Goal: Information Seeking & Learning: Learn about a topic

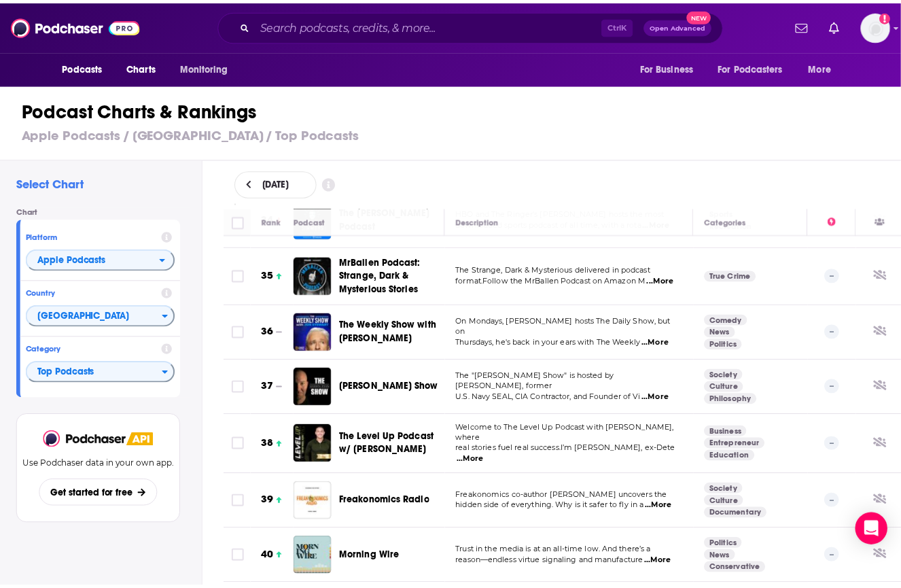
scroll to position [1943, 0]
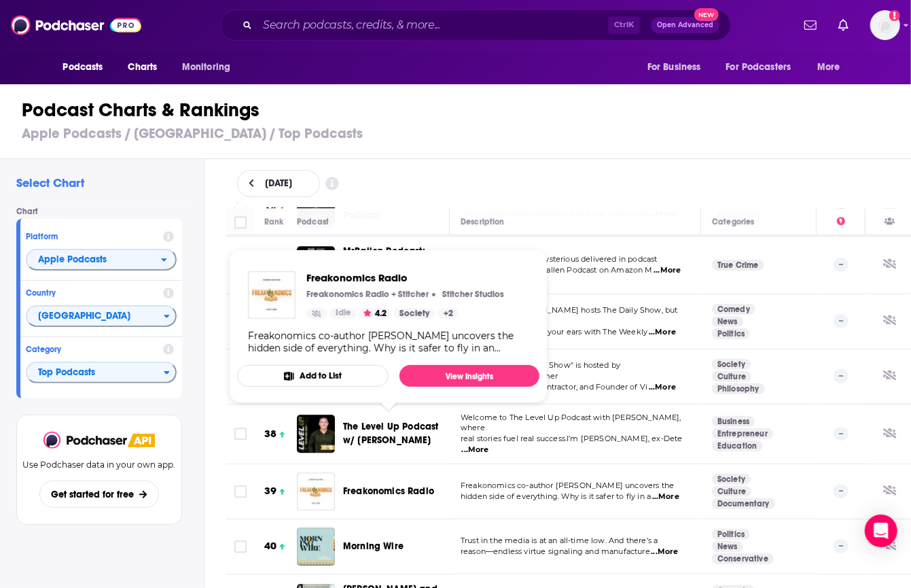
click at [377, 485] on span "Freakonomics Radio" at bounding box center [388, 491] width 91 height 12
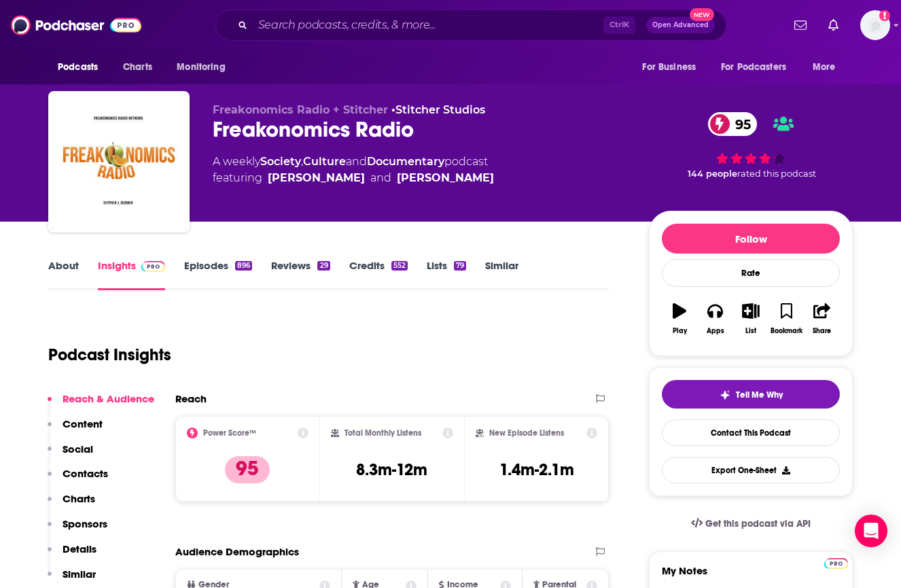
click at [68, 502] on p "Charts" at bounding box center [78, 498] width 33 height 13
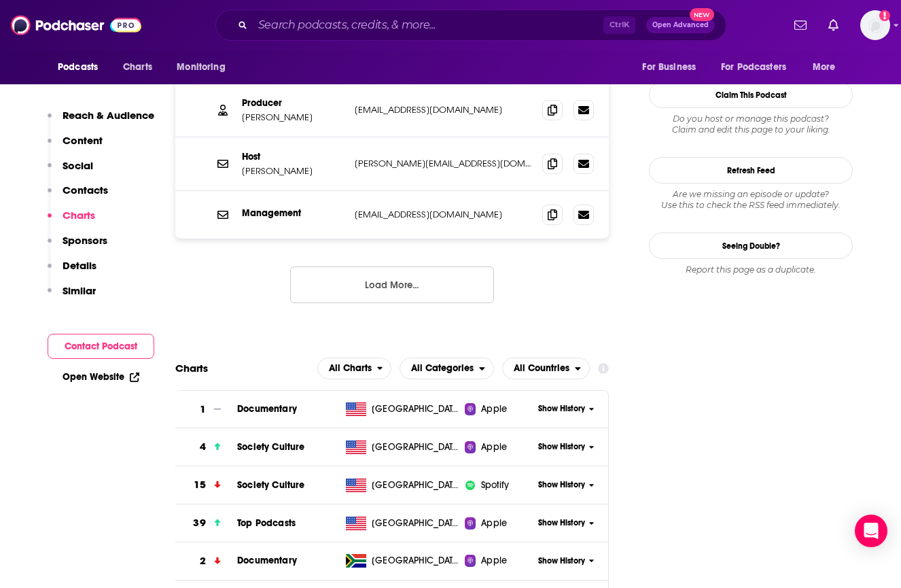
scroll to position [1552, 0]
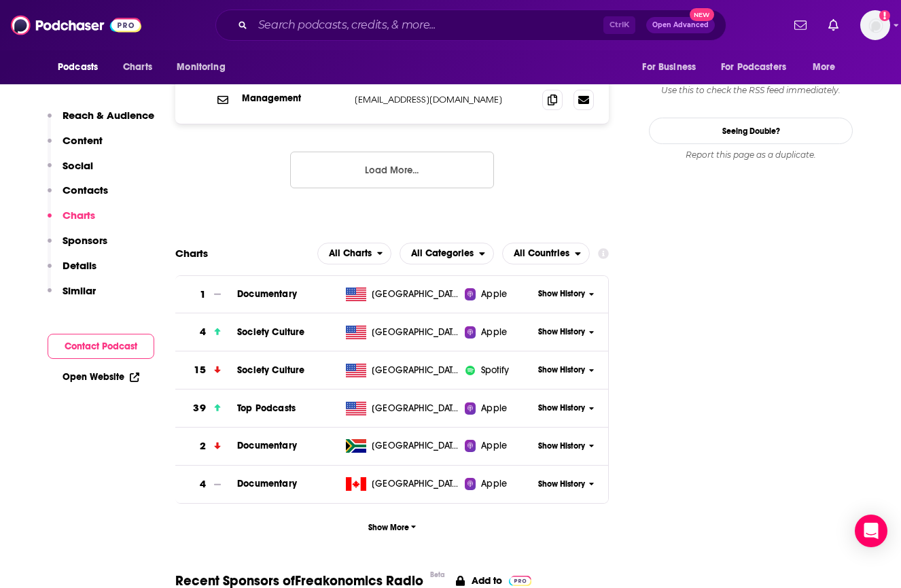
click at [546, 402] on span "Show History" at bounding box center [561, 408] width 47 height 12
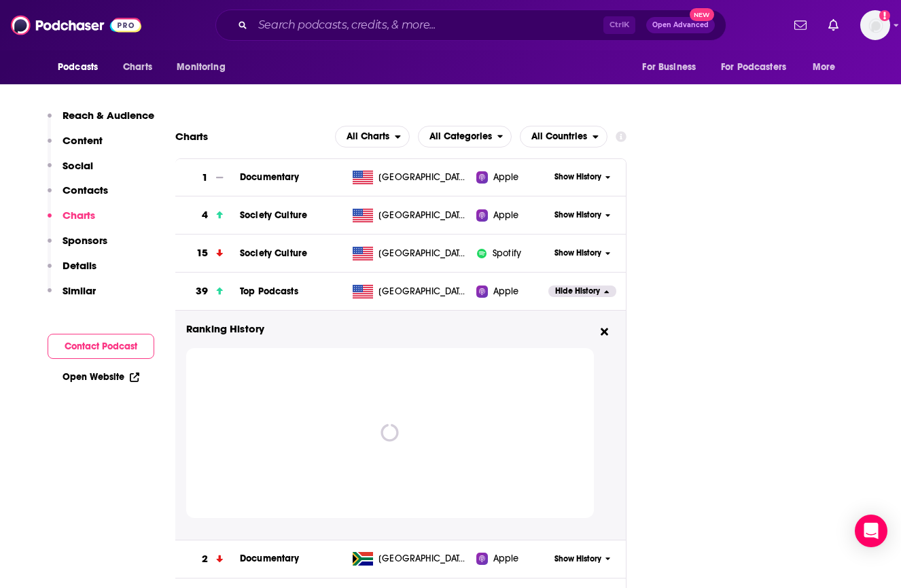
scroll to position [1715, 0]
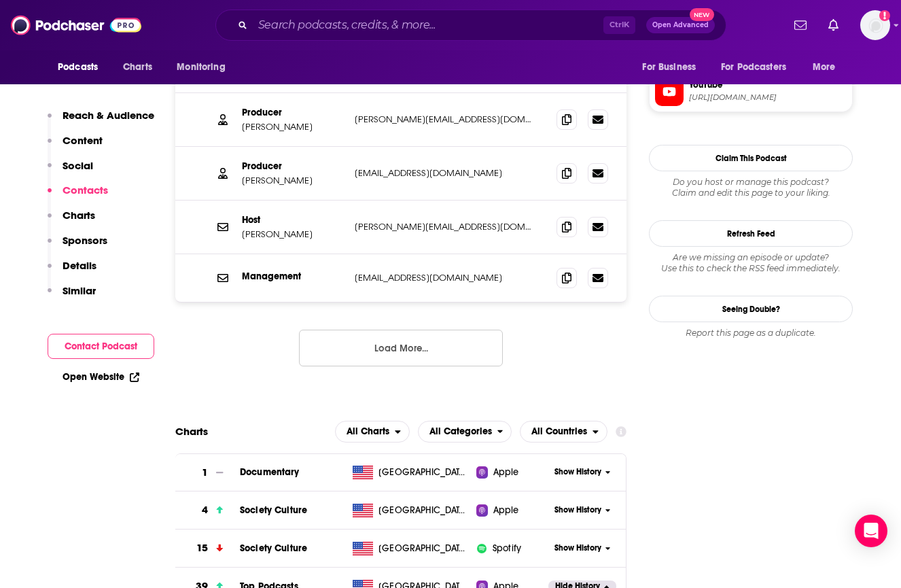
scroll to position [1502, 0]
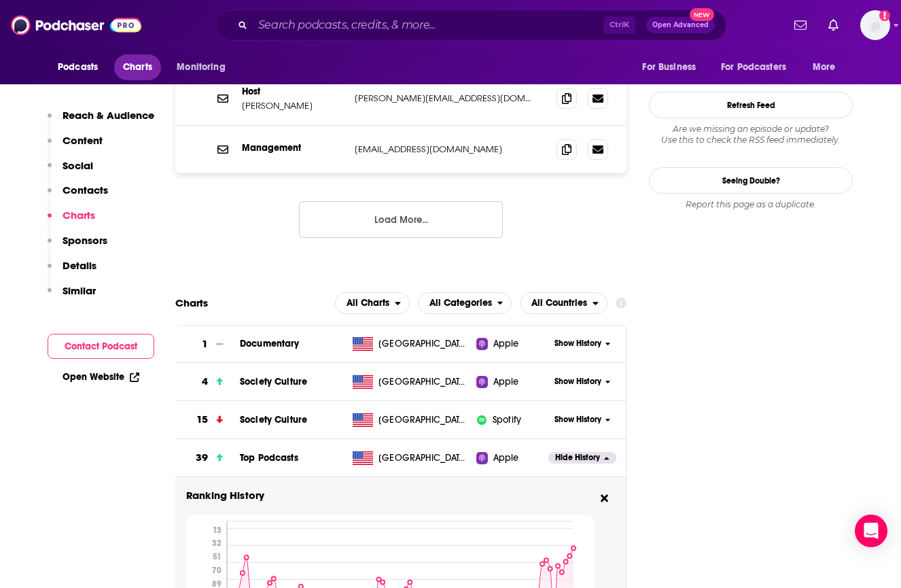
click at [145, 67] on span "Charts" at bounding box center [137, 67] width 29 height 19
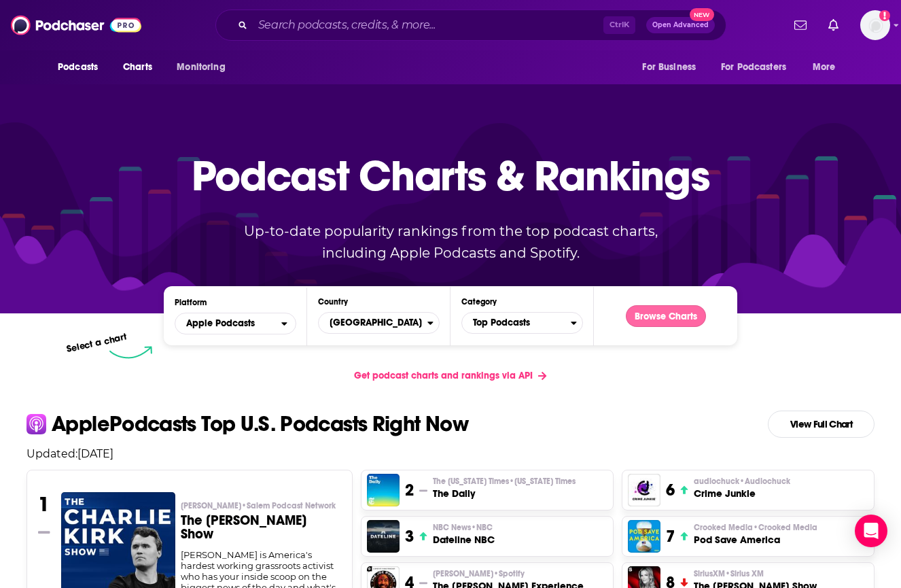
click at [681, 317] on button "Browse Charts" at bounding box center [666, 316] width 80 height 22
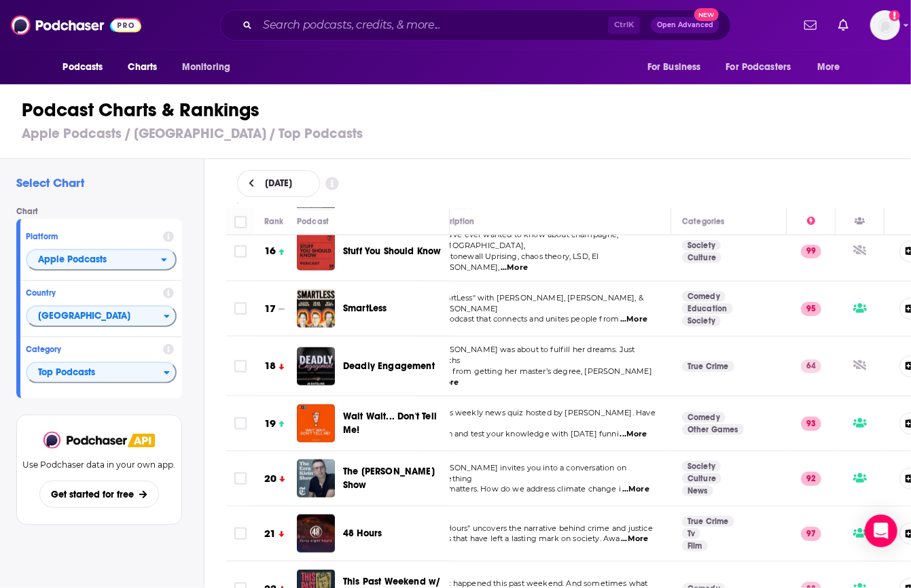
scroll to position [761, 41]
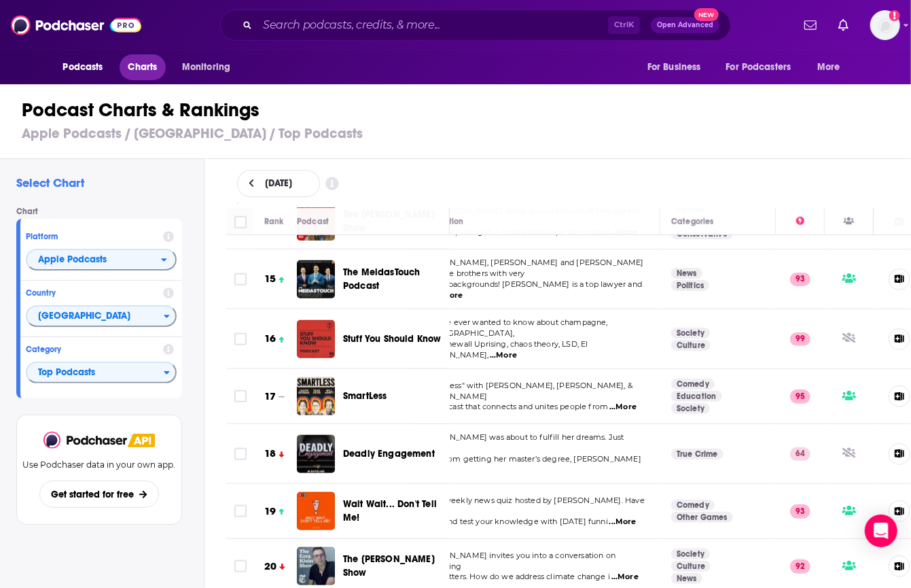
click at [144, 71] on span "Charts" at bounding box center [142, 67] width 29 height 19
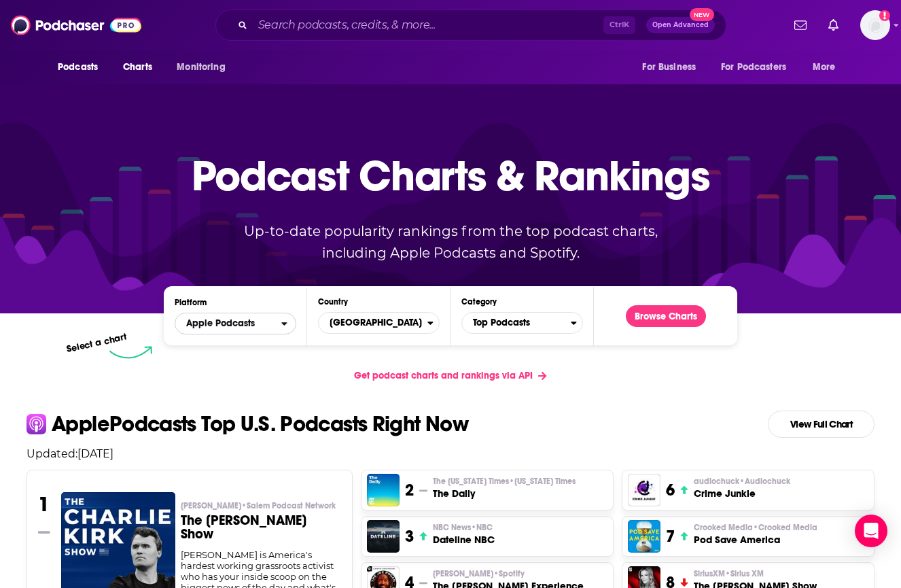
click at [274, 327] on span "Apple Podcasts" at bounding box center [228, 323] width 106 height 23
click at [257, 363] on span "Spotify" at bounding box center [235, 365] width 104 height 8
click at [665, 313] on button "Browse Charts" at bounding box center [666, 316] width 80 height 22
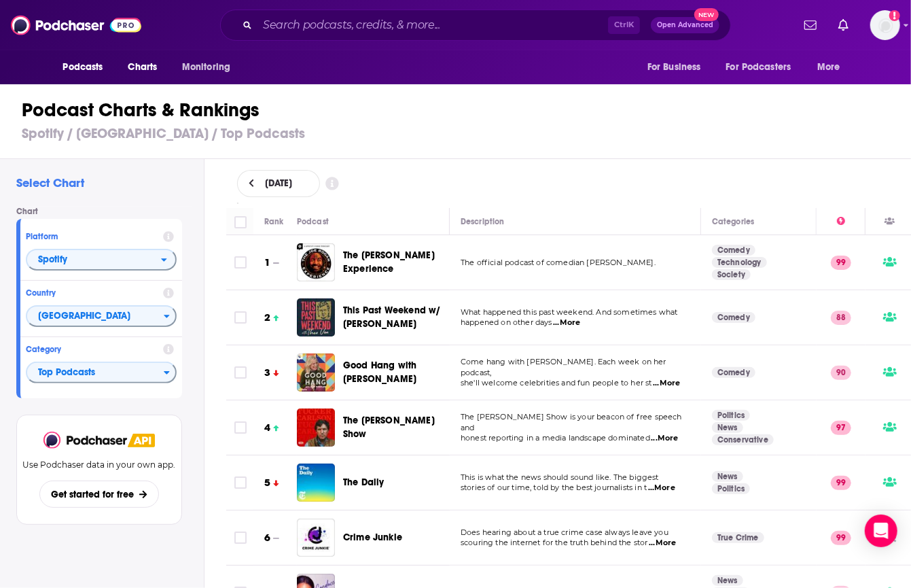
click at [834, 173] on div "[DATE]" at bounding box center [569, 183] width 664 height 27
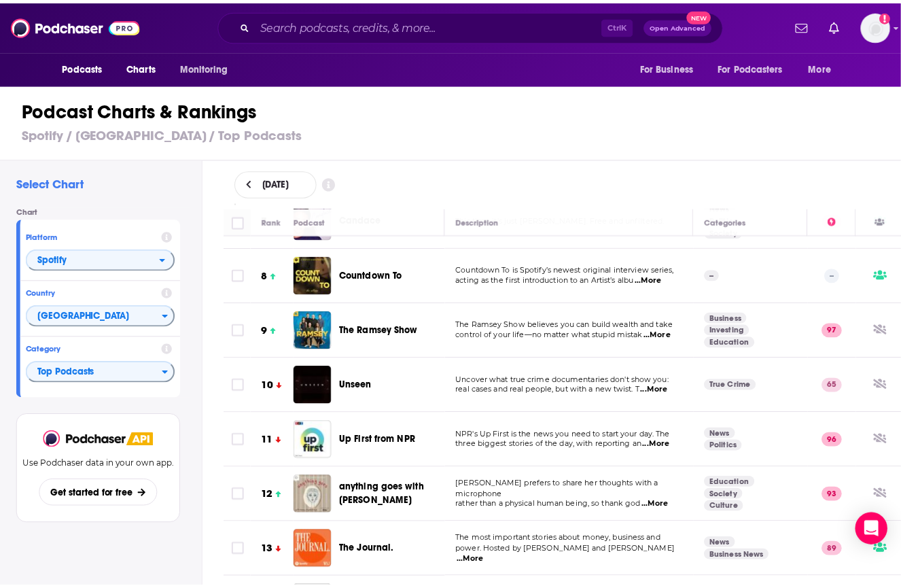
scroll to position [373, 0]
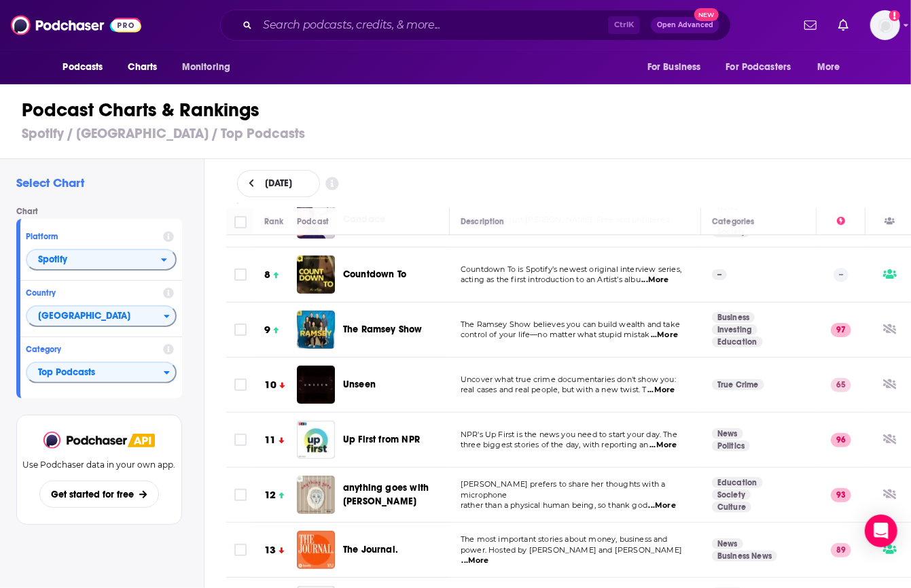
click at [359, 275] on span "Countdown To" at bounding box center [374, 274] width 63 height 12
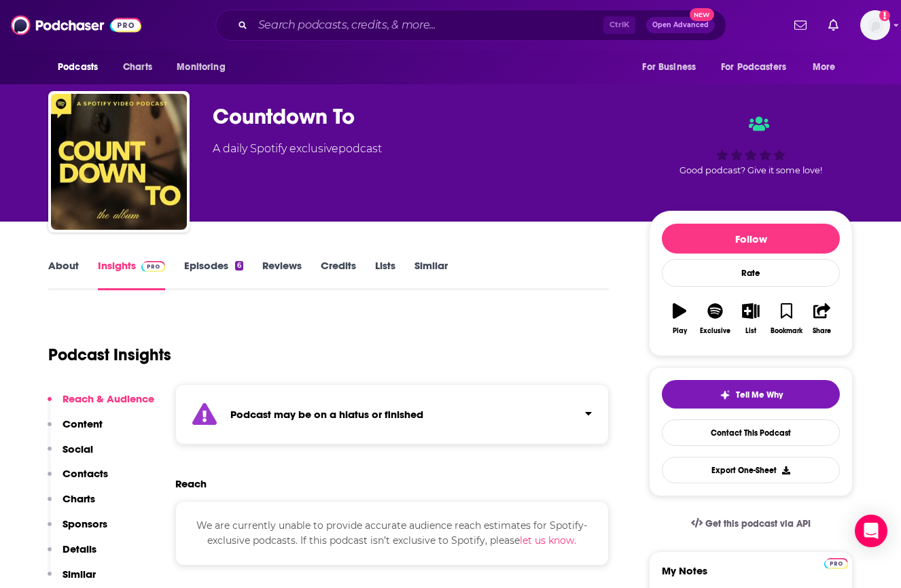
click at [252, 116] on div "Countdown To" at bounding box center [420, 116] width 414 height 26
copy div "Countdown To"
click at [682, 311] on icon "button" at bounding box center [679, 310] width 14 height 15
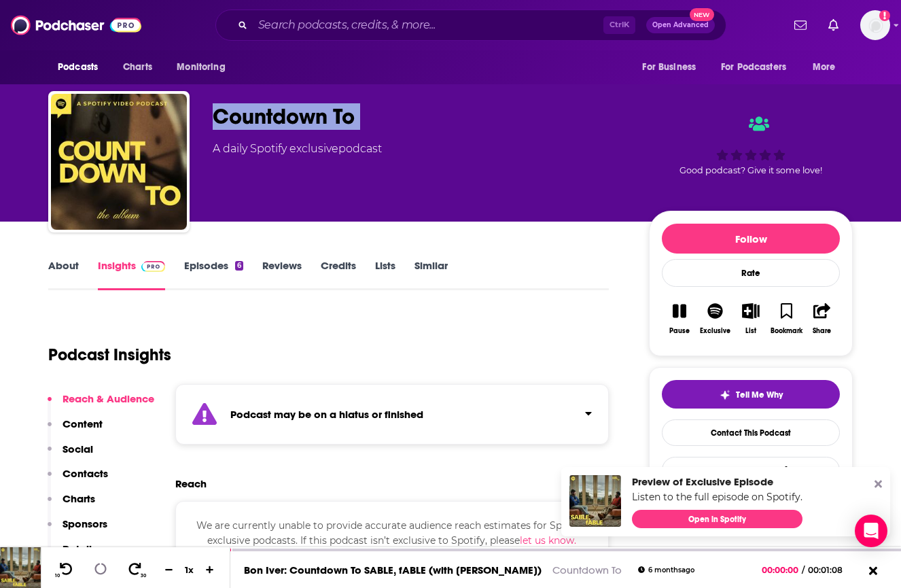
click at [682, 317] on button "Pause" at bounding box center [679, 318] width 35 height 49
click at [712, 309] on icon "button" at bounding box center [714, 310] width 15 height 15
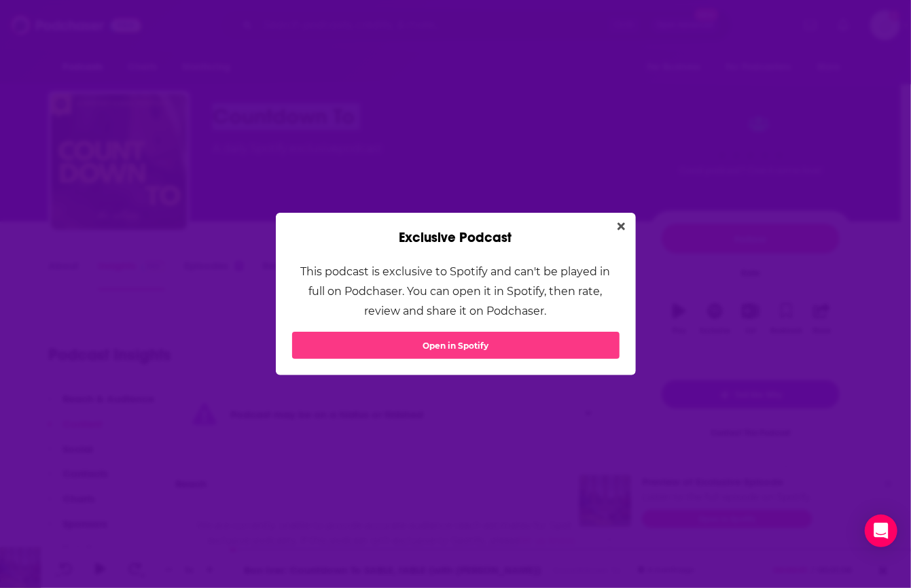
click at [520, 345] on link "Open in Spotify" at bounding box center [455, 344] width 327 height 27
click at [615, 223] on button "Close" at bounding box center [621, 226] width 18 height 17
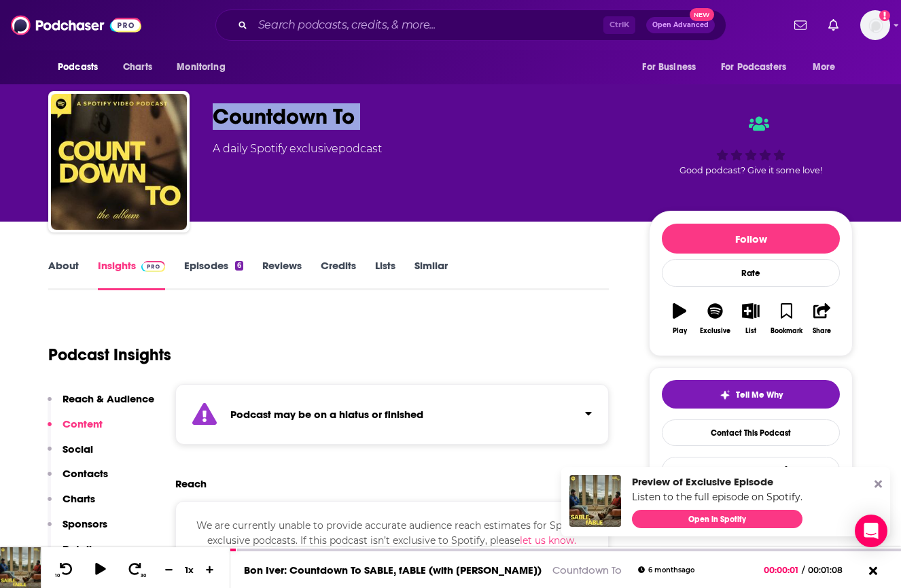
click at [66, 501] on p "Charts" at bounding box center [78, 498] width 33 height 13
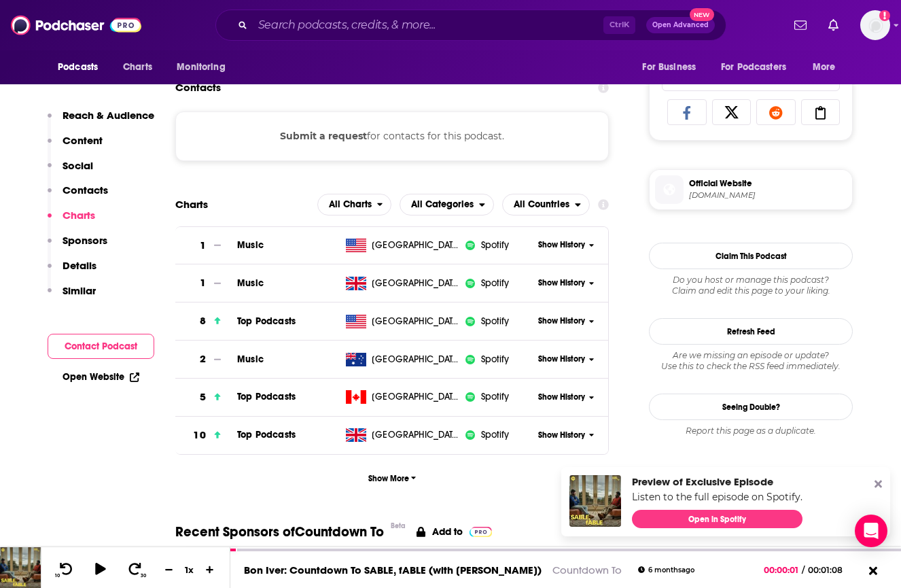
scroll to position [879, 0]
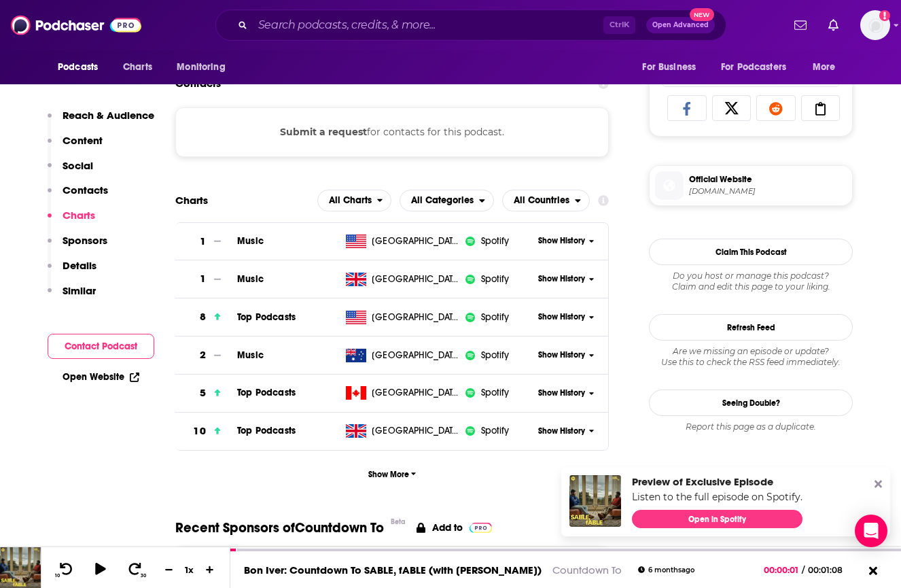
click at [564, 318] on span "Show History" at bounding box center [561, 317] width 47 height 12
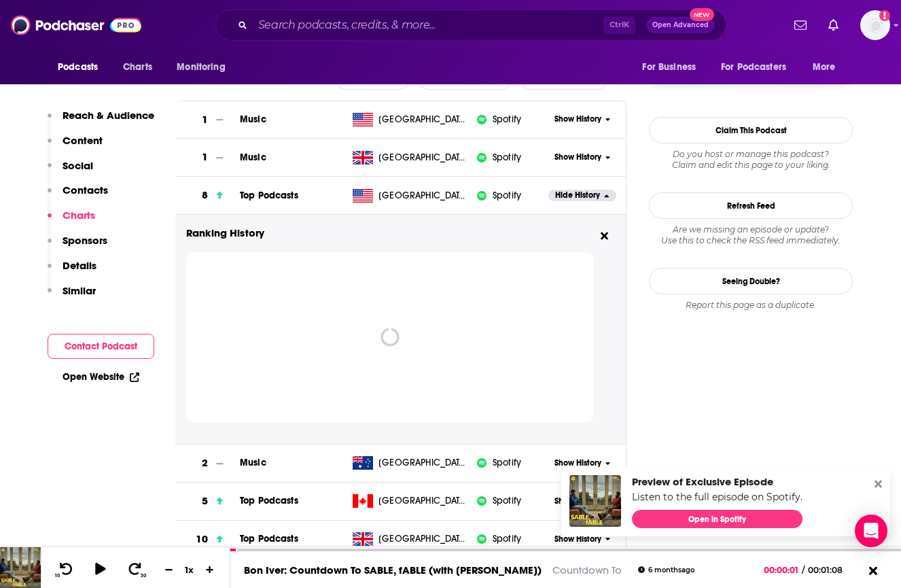
scroll to position [1003, 0]
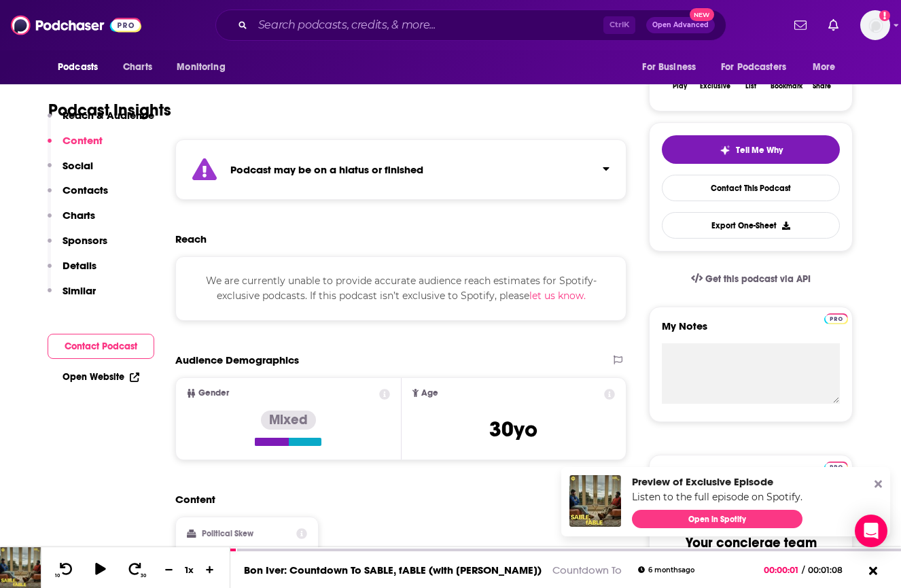
scroll to position [216, 0]
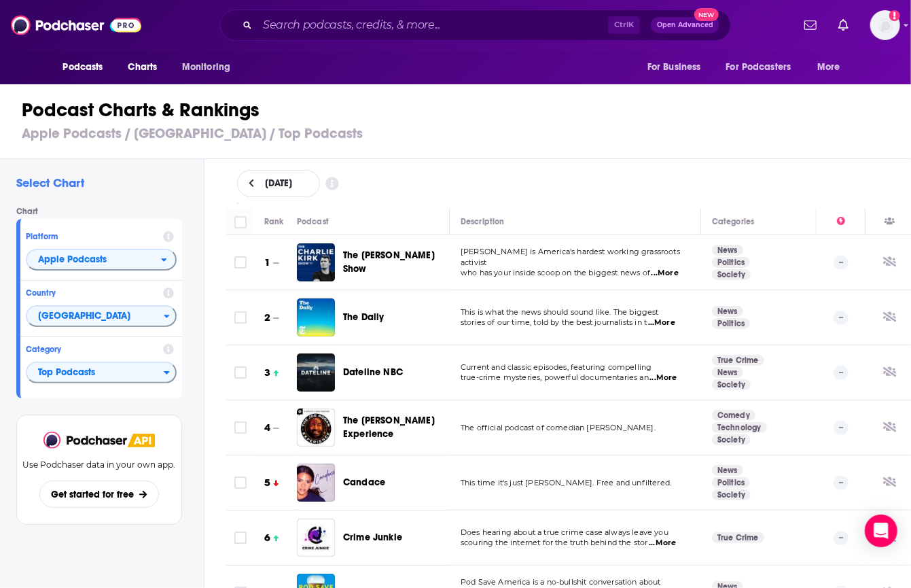
click at [846, 158] on div "Podcast Charts & Rankings Apple Podcasts / [GEOGRAPHIC_DATA] / Top Podcasts" at bounding box center [461, 120] width 922 height 77
click at [141, 67] on span "Charts" at bounding box center [142, 67] width 29 height 19
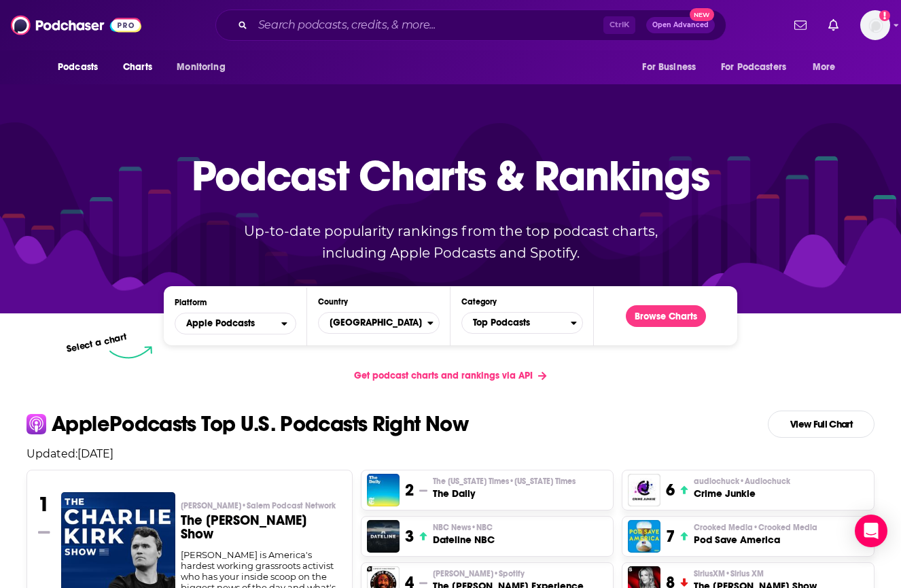
click at [262, 308] on div "Platform Apple Podcasts" at bounding box center [235, 315] width 143 height 37
click at [258, 330] on span "Apple Podcasts" at bounding box center [228, 323] width 106 height 23
click at [255, 361] on span "Spotify" at bounding box center [235, 365] width 104 height 8
click at [660, 308] on button "Browse Charts" at bounding box center [666, 316] width 80 height 22
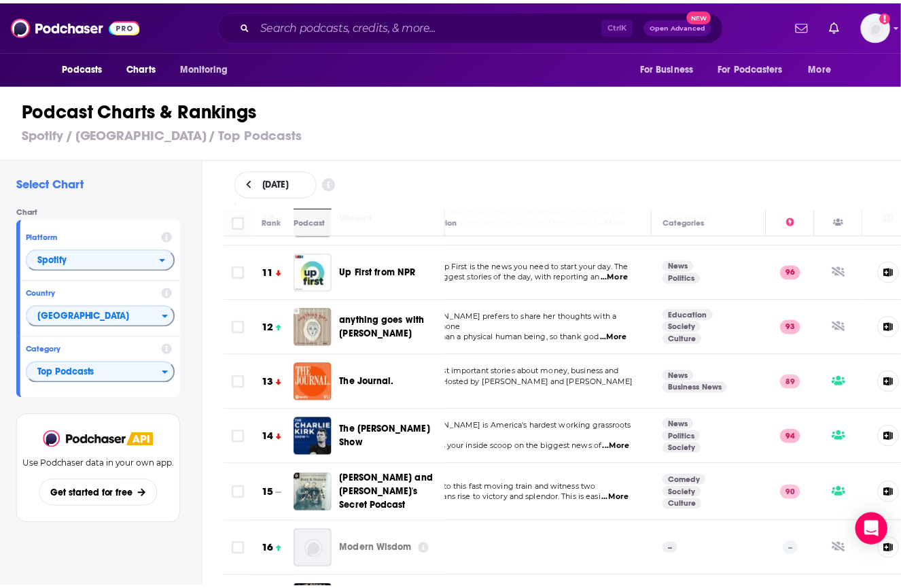
scroll to position [552, 42]
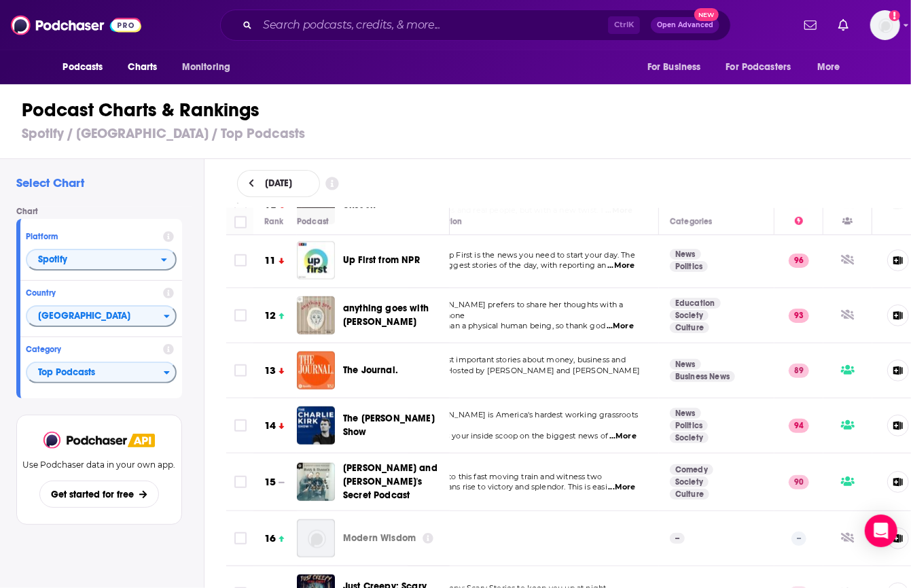
click at [342, 306] on div "anything goes with [PERSON_NAME]" at bounding box center [379, 315] width 164 height 38
click at [380, 310] on span "anything goes with [PERSON_NAME]" at bounding box center [386, 314] width 86 height 25
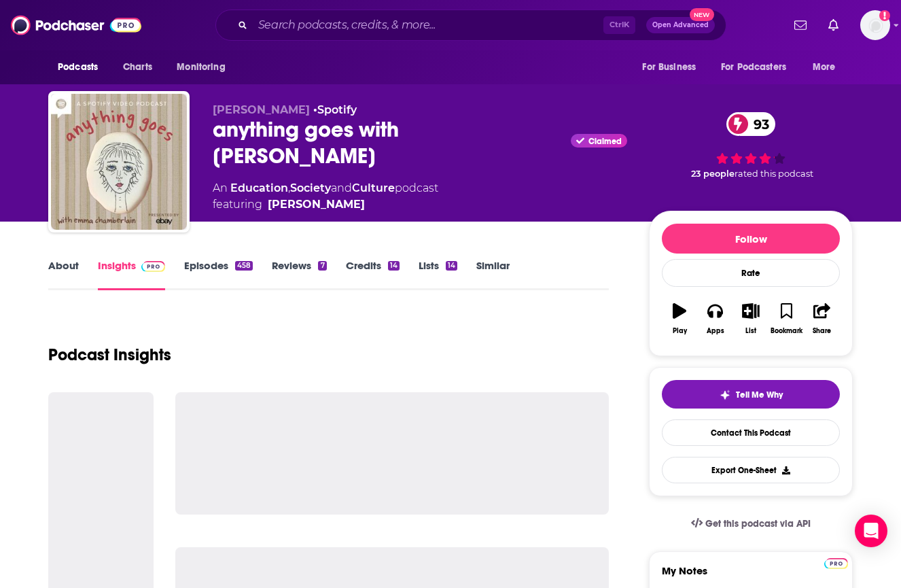
click at [310, 334] on div "Podcast Insights" at bounding box center [328, 346] width 560 height 69
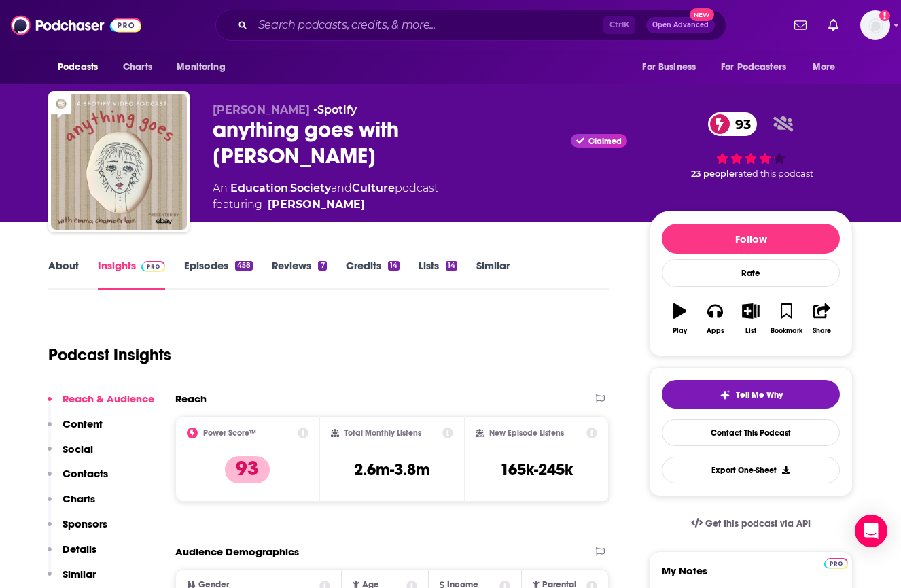
click at [93, 490] on button "Contacts" at bounding box center [78, 479] width 60 height 25
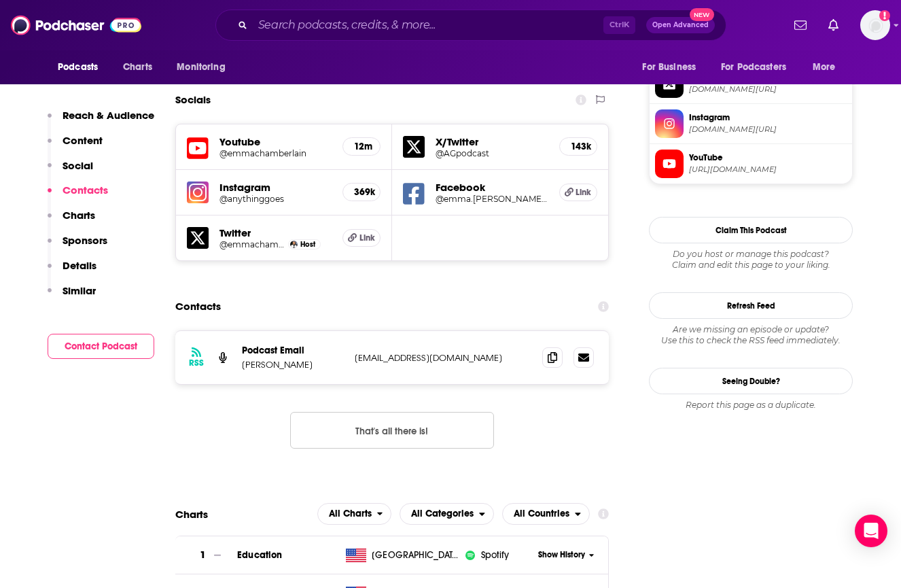
scroll to position [1181, 0]
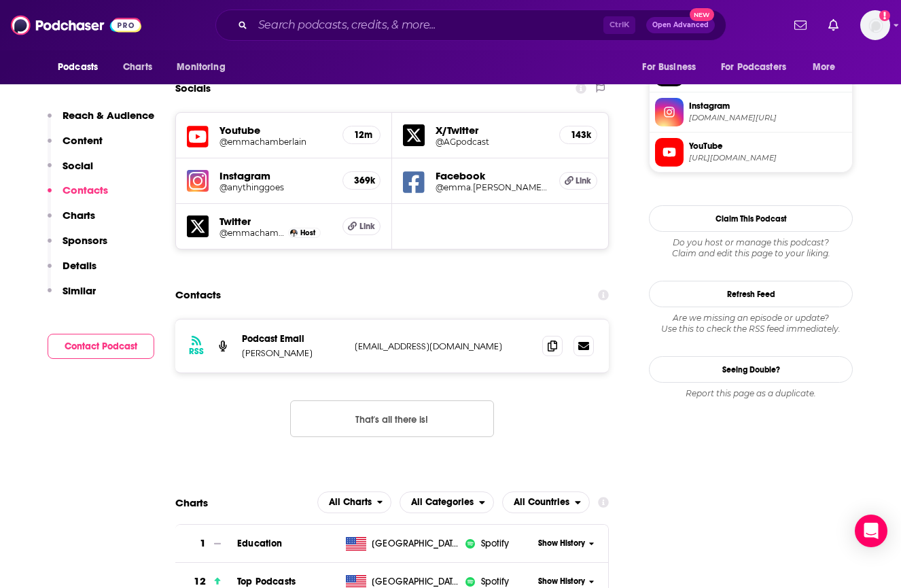
click at [555, 575] on span "Show History" at bounding box center [561, 581] width 47 height 12
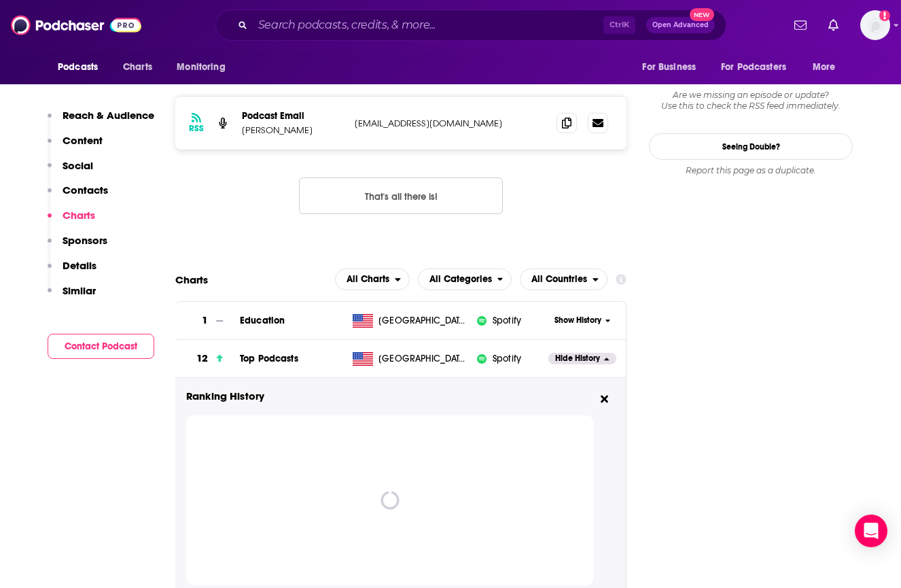
scroll to position [1411, 0]
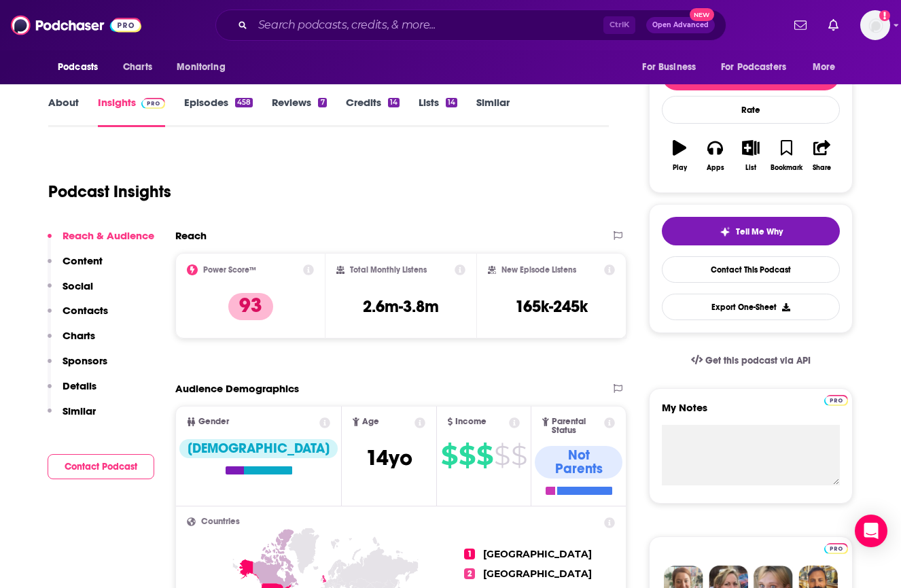
scroll to position [0, 0]
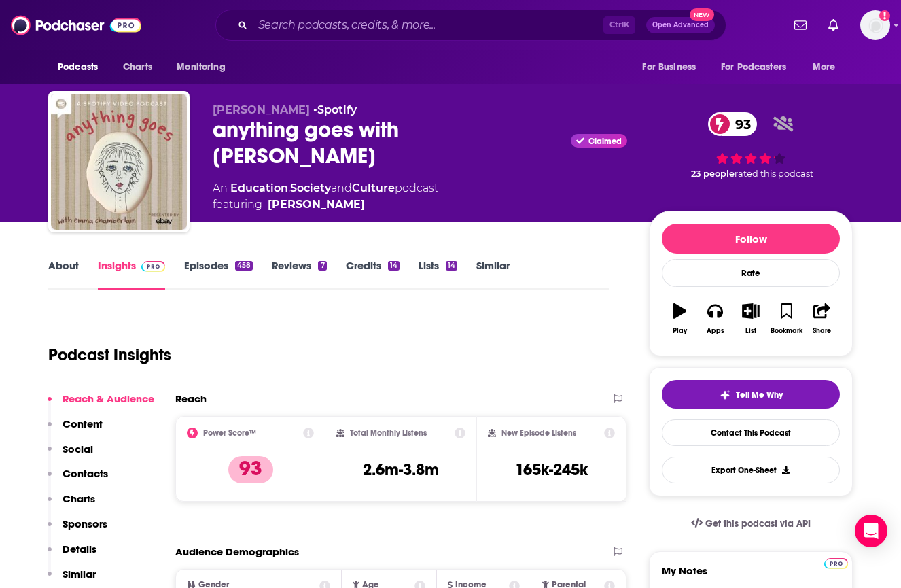
drag, startPoint x: 350, startPoint y: 151, endPoint x: 204, endPoint y: 129, distance: 147.6
click at [204, 129] on div "[PERSON_NAME] • Spotify anything goes with [PERSON_NAME] Claimed 93 An Educatio…" at bounding box center [450, 164] width 804 height 147
copy h2 "anything goes with [PERSON_NAME]"
click at [712, 319] on button "Apps" at bounding box center [714, 318] width 35 height 49
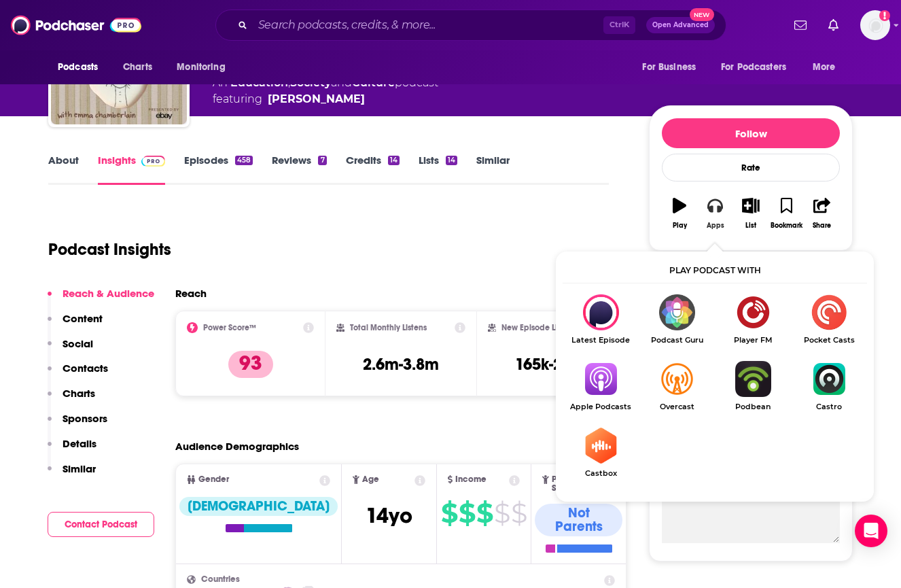
scroll to position [108, 0]
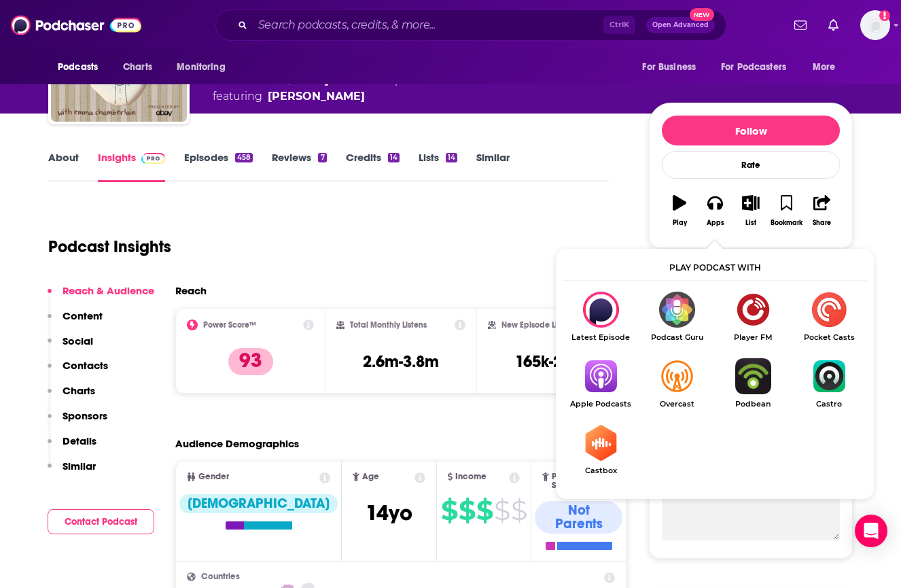
click at [474, 236] on div "Podcast Insights" at bounding box center [322, 238] width 549 height 69
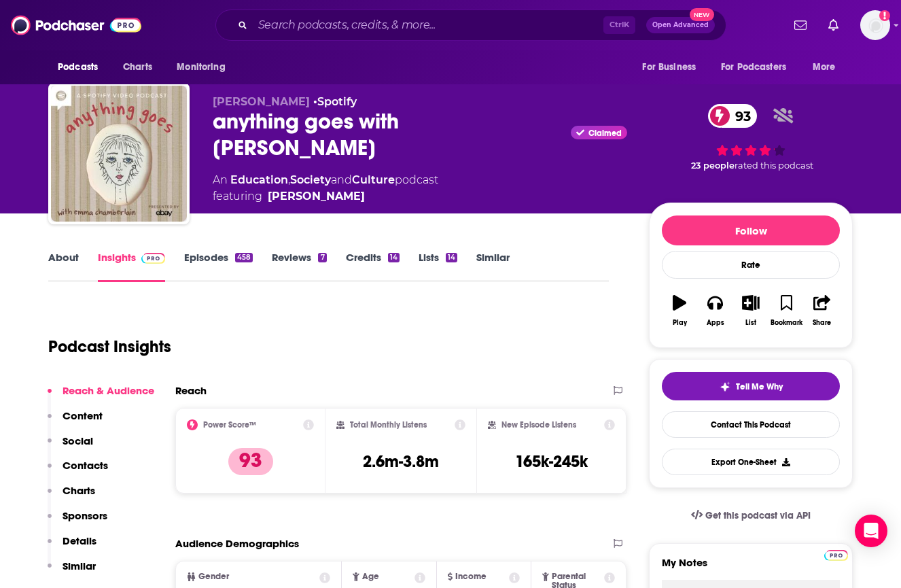
scroll to position [5, 0]
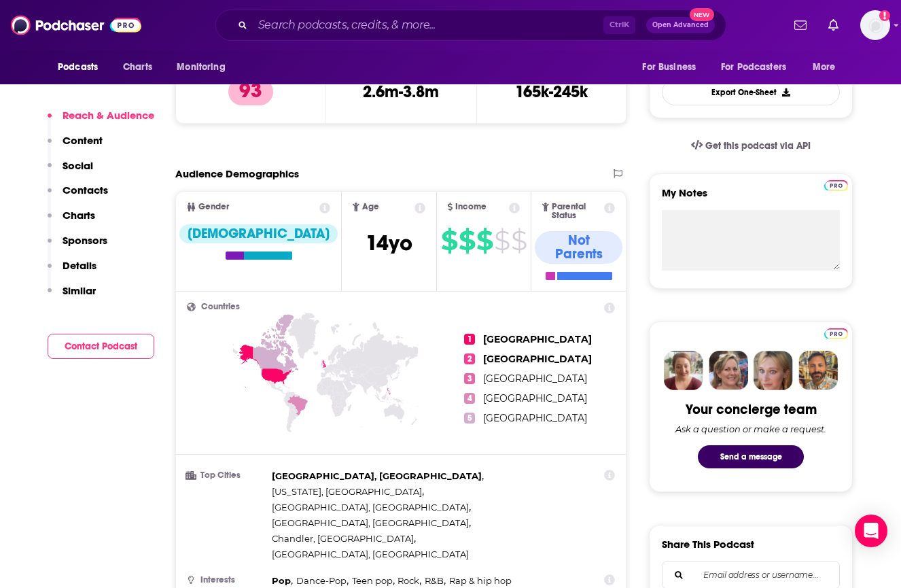
click at [82, 218] on p "Charts" at bounding box center [78, 215] width 33 height 13
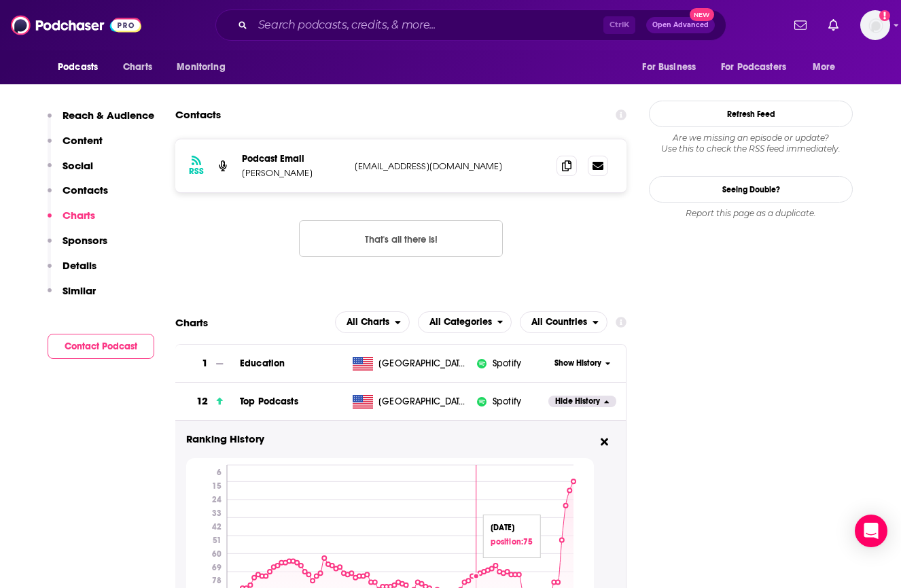
scroll to position [1390, 0]
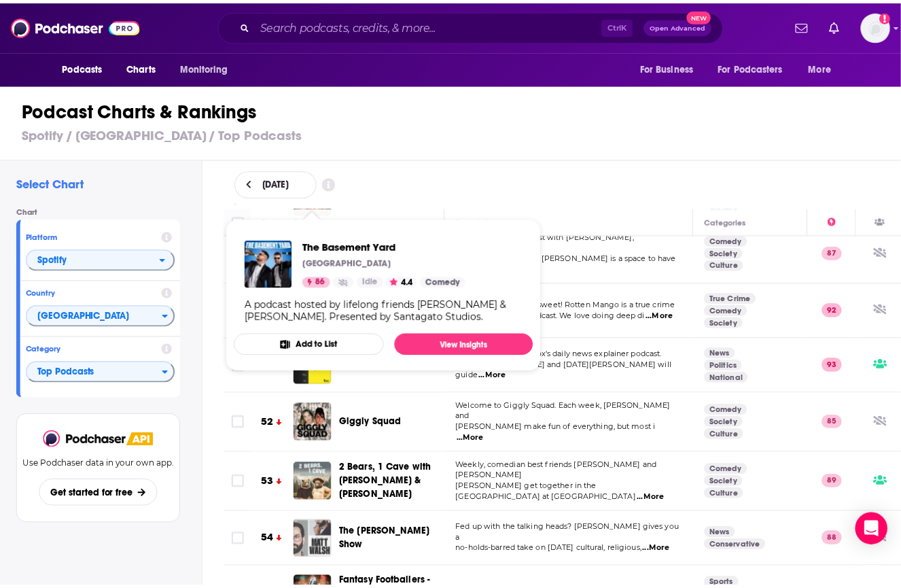
scroll to position [2423, 0]
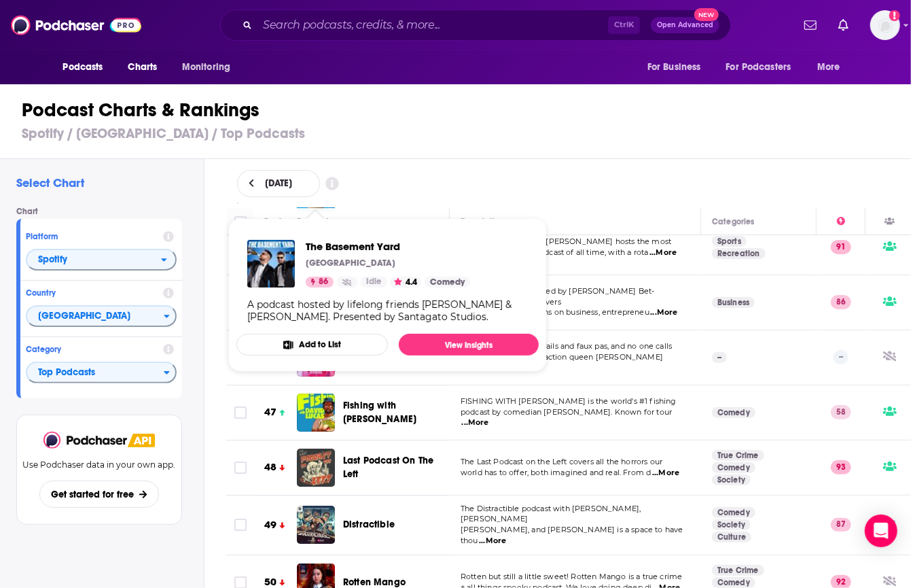
click at [356, 399] on span "Fishing with [PERSON_NAME]" at bounding box center [394, 412] width 103 height 27
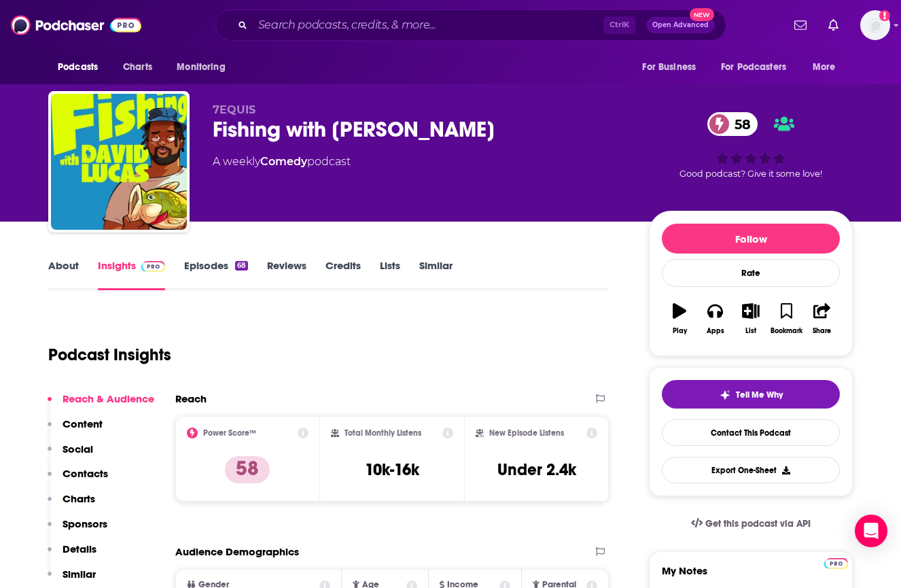
click at [69, 505] on button "Charts" at bounding box center [72, 504] width 48 height 25
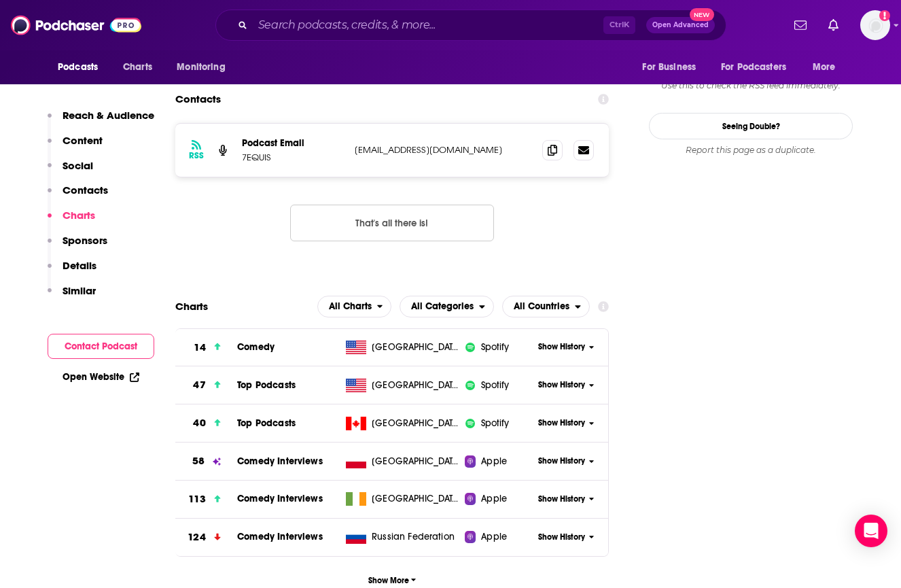
scroll to position [1312, 0]
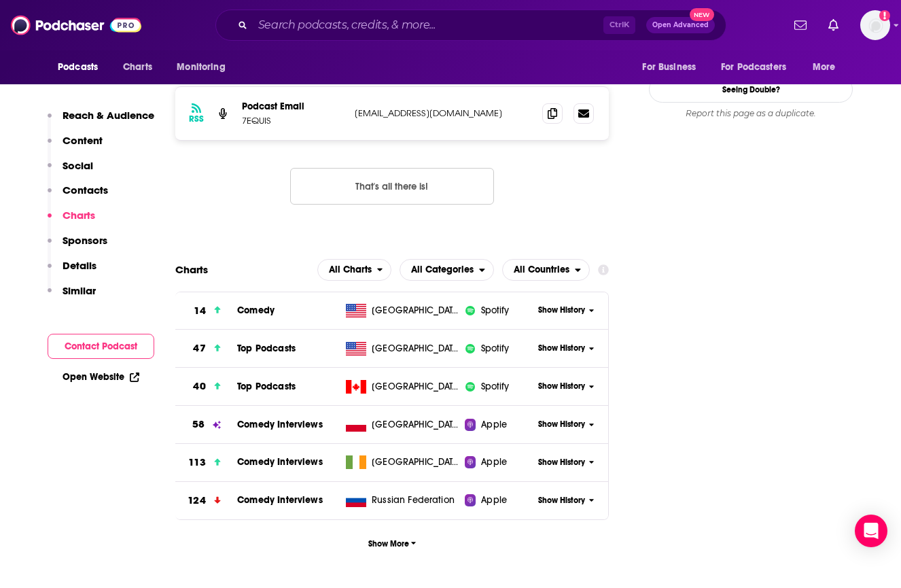
click at [576, 342] on span "Show History" at bounding box center [561, 348] width 47 height 12
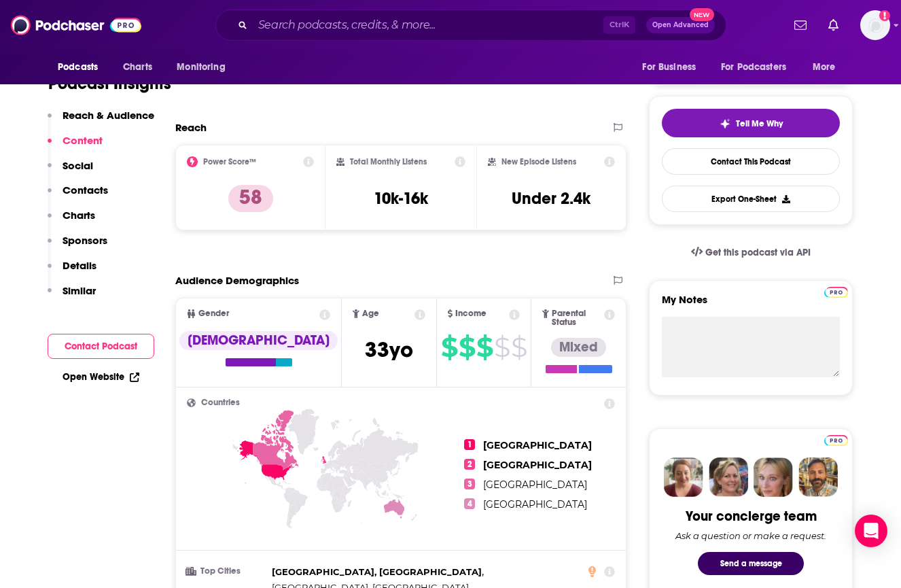
scroll to position [0, 0]
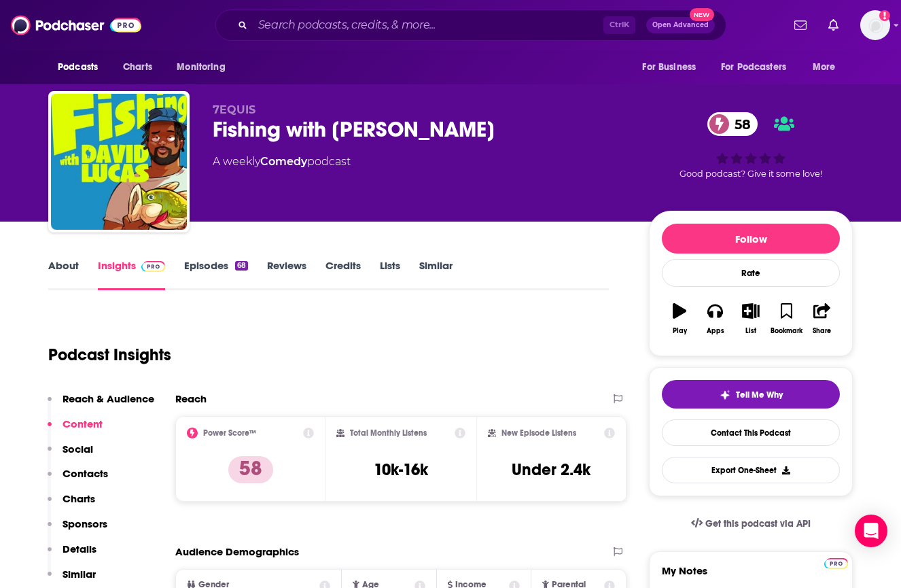
click at [294, 125] on div "Fishing with [PERSON_NAME] 58" at bounding box center [420, 129] width 414 height 26
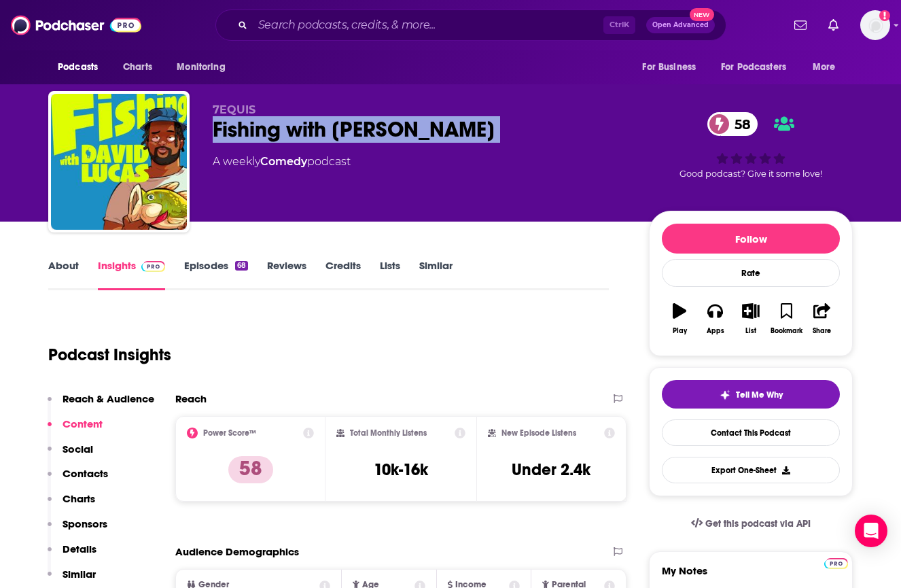
click at [294, 125] on div "Fishing with [PERSON_NAME] 58" at bounding box center [420, 129] width 414 height 26
copy div "Fishing with [PERSON_NAME] 58"
